Goal: Task Accomplishment & Management: Manage account settings

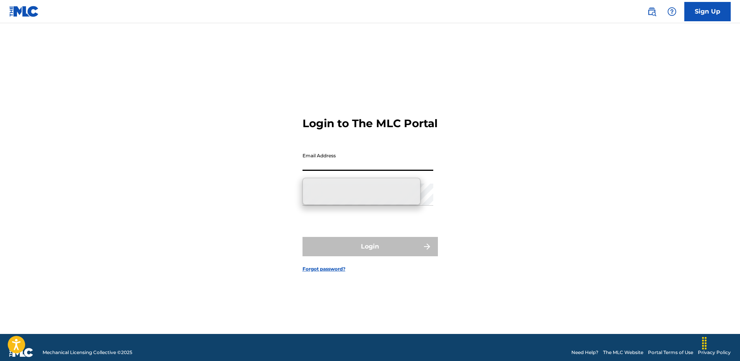
type input "[EMAIL_ADDRESS][DOMAIN_NAME]"
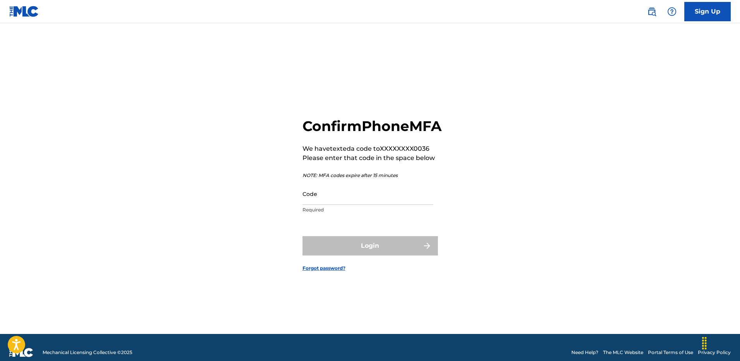
click at [330, 205] on input "Code" at bounding box center [367, 194] width 131 height 22
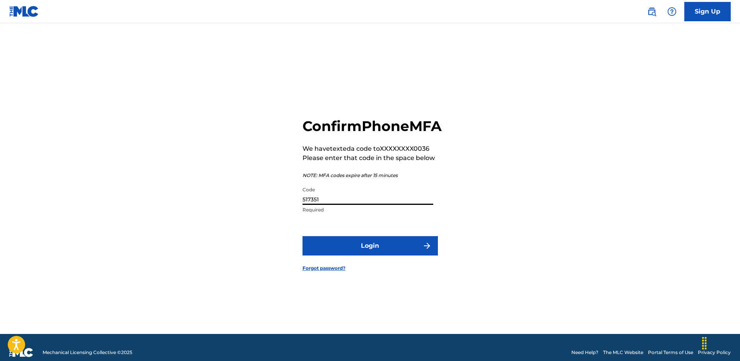
type input "517351"
click at [302, 236] on button "Login" at bounding box center [369, 245] width 135 height 19
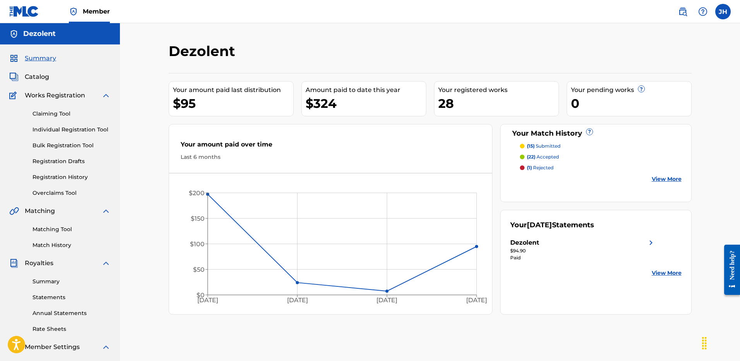
click at [53, 295] on link "Statements" at bounding box center [71, 298] width 78 height 8
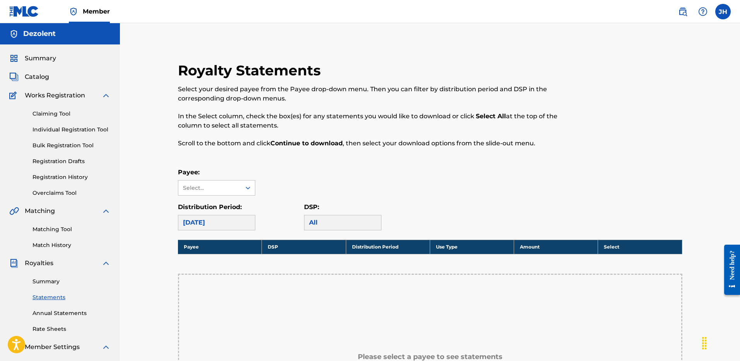
click at [208, 225] on div "July 2025" at bounding box center [216, 222] width 77 height 15
click at [44, 282] on link "Summary" at bounding box center [71, 282] width 78 height 8
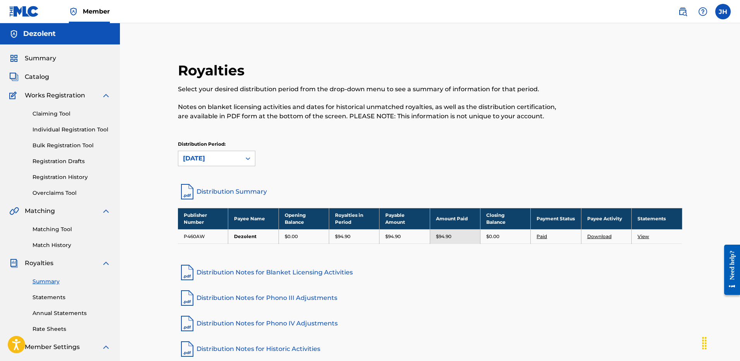
click at [218, 150] on div "Distribution Period: July 2025" at bounding box center [216, 154] width 77 height 26
click at [219, 154] on div "July 2025" at bounding box center [209, 158] width 53 height 9
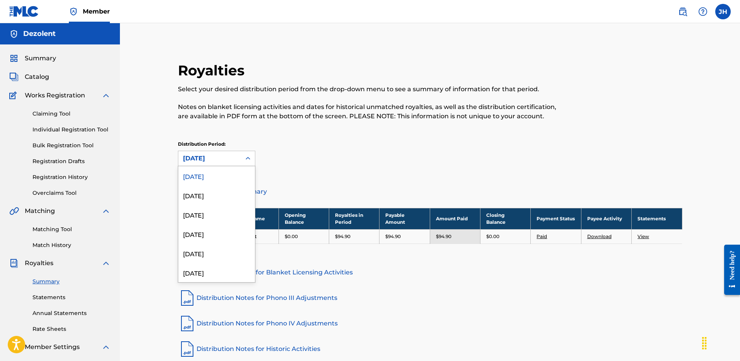
click at [219, 154] on div "July 2025" at bounding box center [209, 158] width 53 height 9
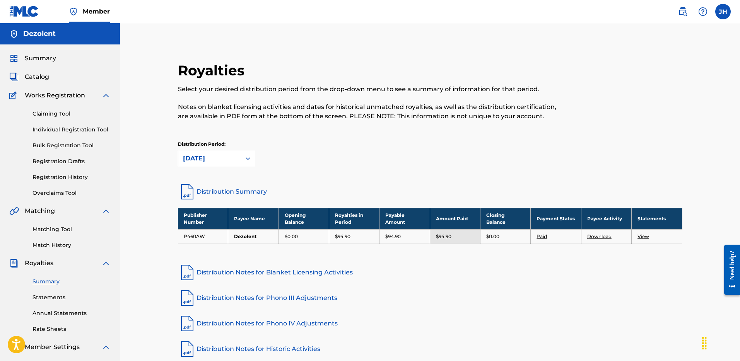
click at [51, 245] on link "Match History" at bounding box center [71, 245] width 78 height 8
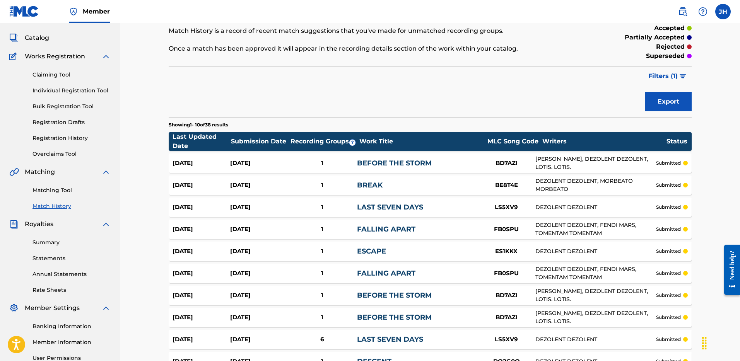
scroll to position [126, 0]
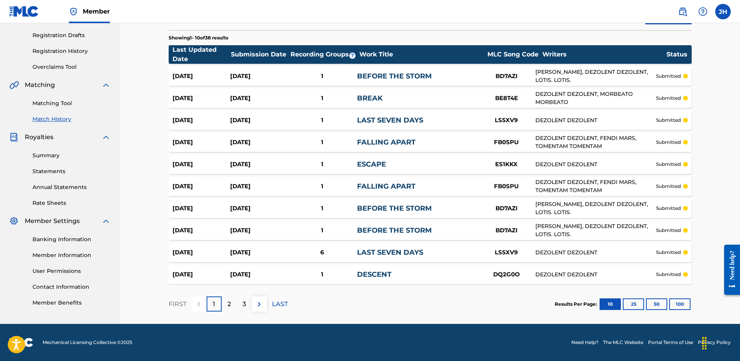
click at [635, 308] on button "25" at bounding box center [633, 305] width 21 height 12
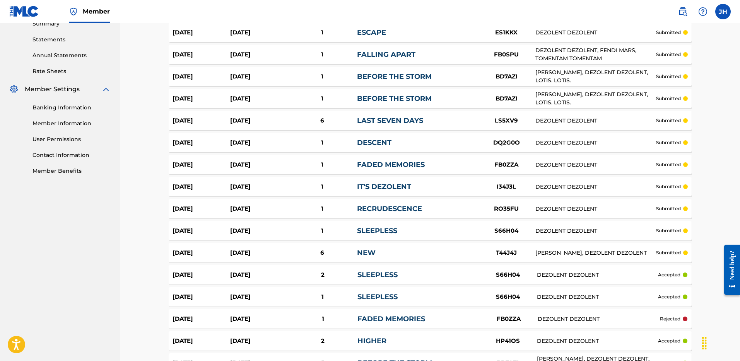
scroll to position [0, 0]
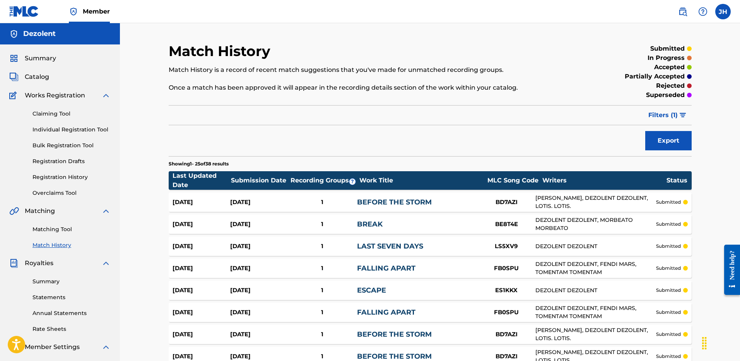
click at [47, 174] on link "Registration History" at bounding box center [71, 177] width 78 height 8
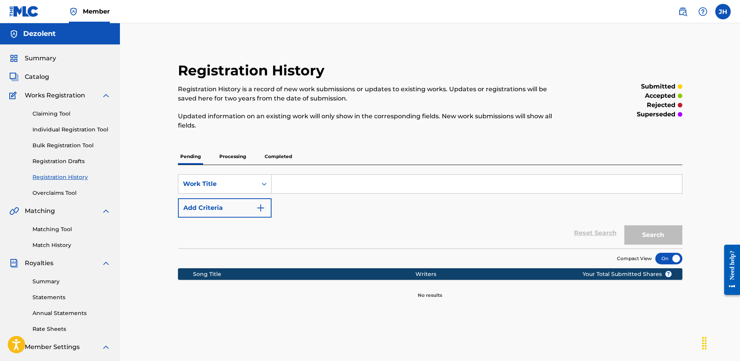
click at [271, 157] on p "Completed" at bounding box center [278, 156] width 32 height 16
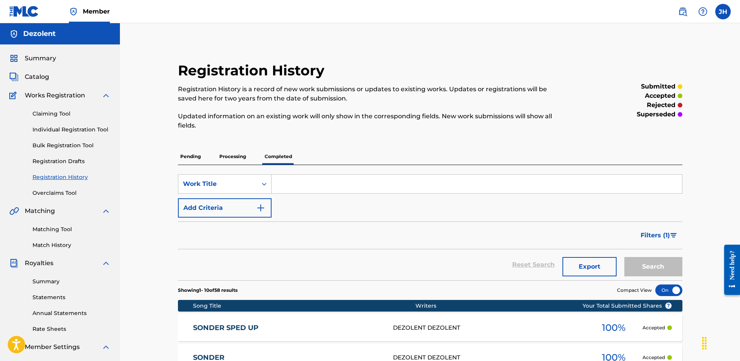
click at [46, 75] on span "Catalog" at bounding box center [37, 76] width 24 height 9
